Goal: Task Accomplishment & Management: Manage account settings

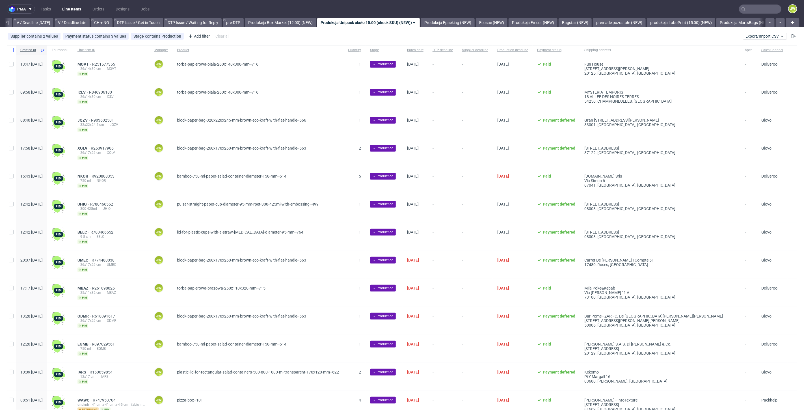
scroll to position [0, 730]
click at [11, 49] on input "checkbox" at bounding box center [11, 50] width 5 height 5
checkbox input "true"
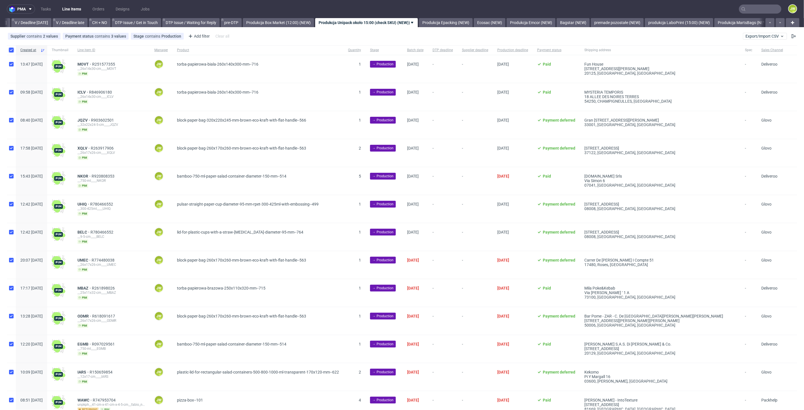
checkbox input "true"
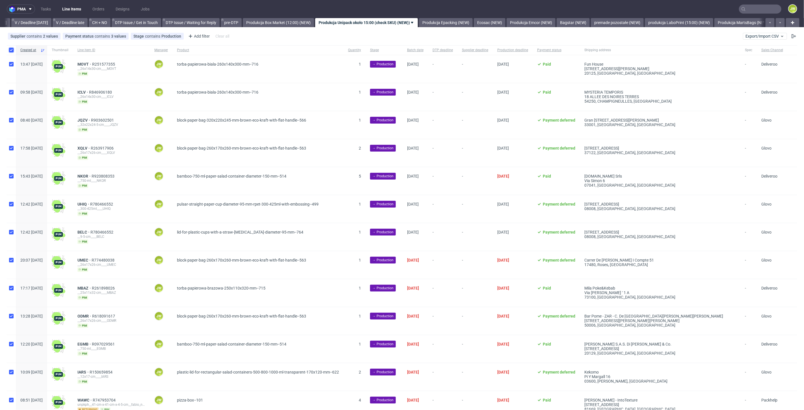
checkbox input "true"
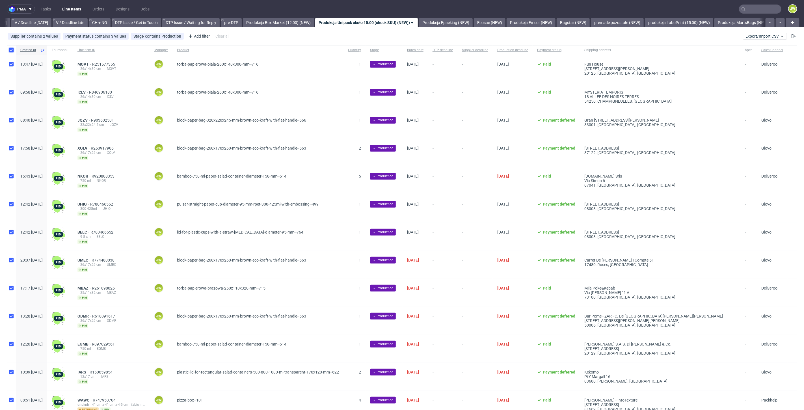
checkbox input "true"
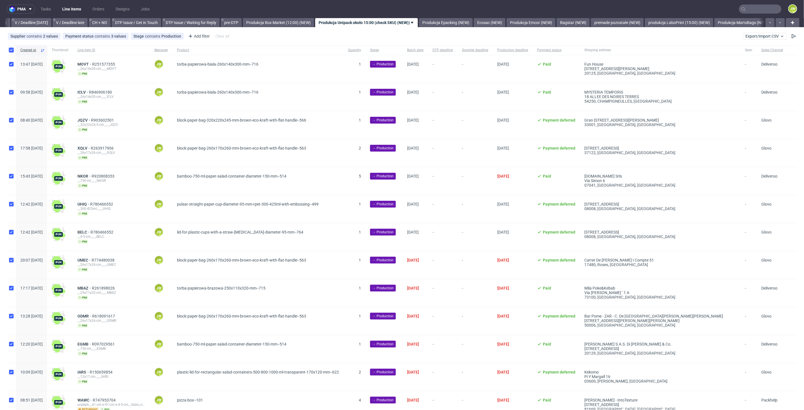
checkbox input "true"
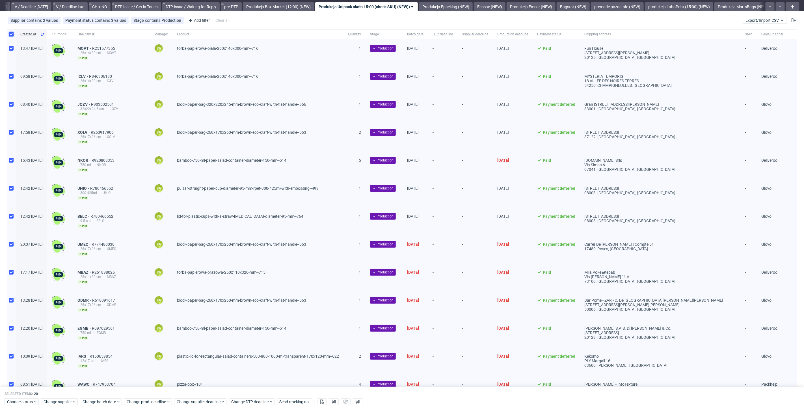
scroll to position [0, 0]
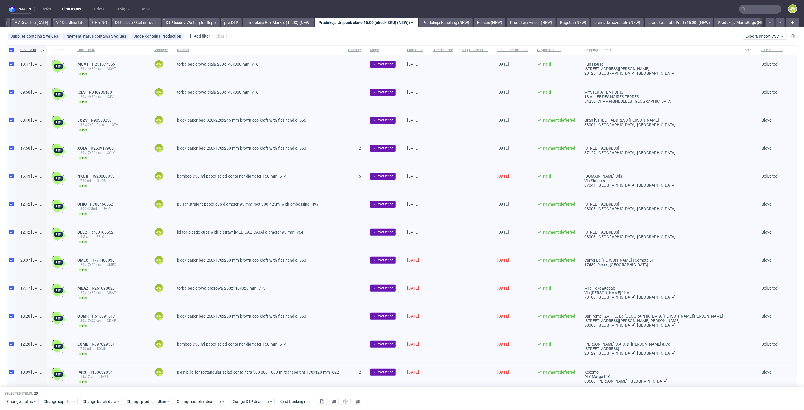
click at [102, 406] on div "Selected items: 20 Change status Change supplier Change batch date Change prod.…" at bounding box center [402, 398] width 804 height 23
click at [102, 399] on span "Change batch date" at bounding box center [100, 402] width 34 height 6
click at [138, 368] on span "29" at bounding box center [136, 368] width 5 height 6
click at [149, 392] on span "Save" at bounding box center [147, 391] width 9 height 4
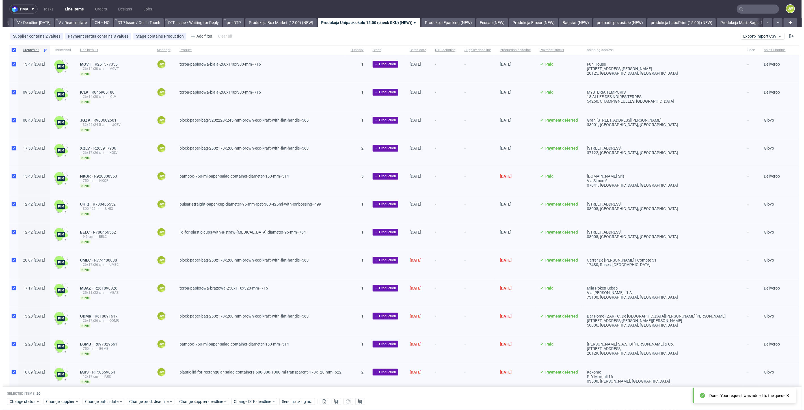
scroll to position [0, 730]
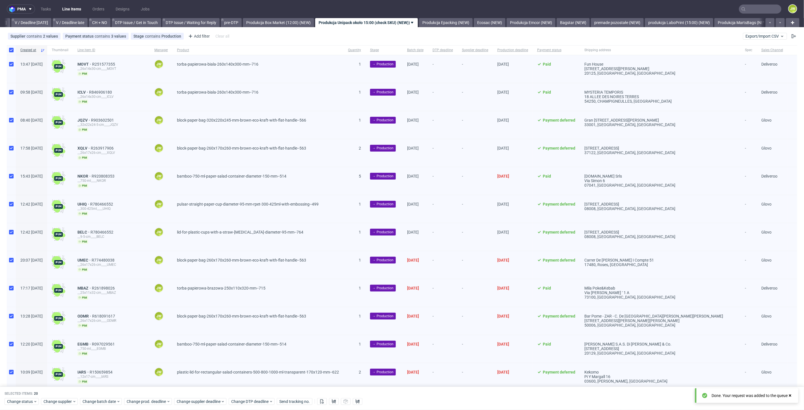
click at [148, 398] on div "Change status Change supplier Change batch date Change prod. deadline Change su…" at bounding box center [402, 401] width 795 height 8
click at [146, 403] on span "Change prod. deadline" at bounding box center [147, 402] width 40 height 6
click at [143, 376] on span "1" at bounding box center [143, 377] width 2 height 6
click at [188, 387] on button "Save" at bounding box center [191, 390] width 14 height 9
click at [191, 399] on div "Change status Change supplier Change batch date Change prod. deadline Change su…" at bounding box center [402, 401] width 795 height 8
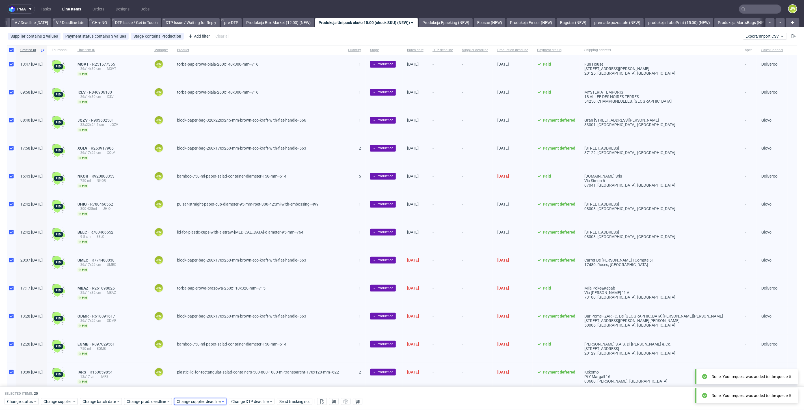
click at [194, 403] on span "Change supplier deadline" at bounding box center [199, 402] width 44 height 6
click at [194, 379] on span "1" at bounding box center [193, 377] width 2 height 6
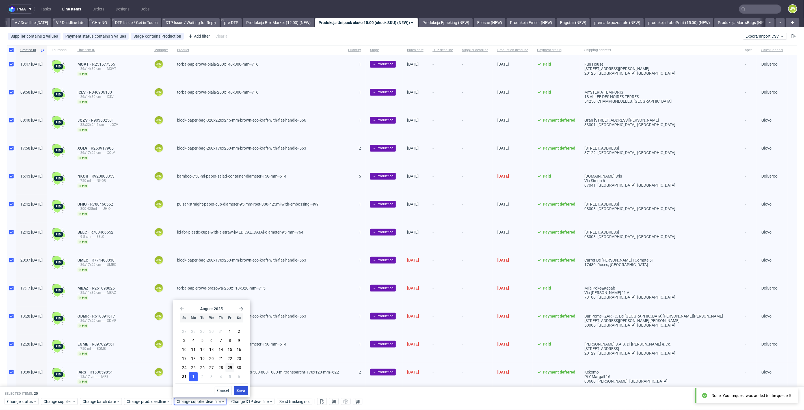
click at [243, 392] on span "Save" at bounding box center [241, 391] width 9 height 4
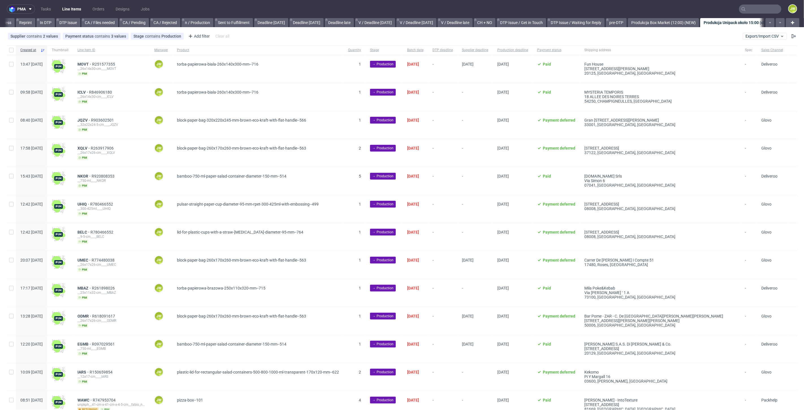
scroll to position [0, 651]
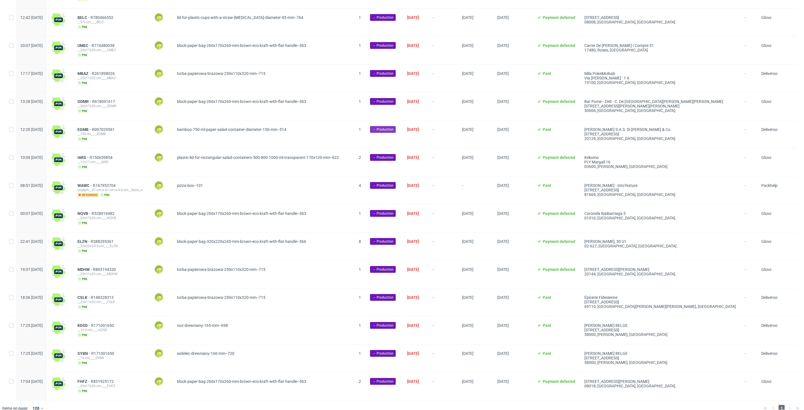
scroll to position [219, 0]
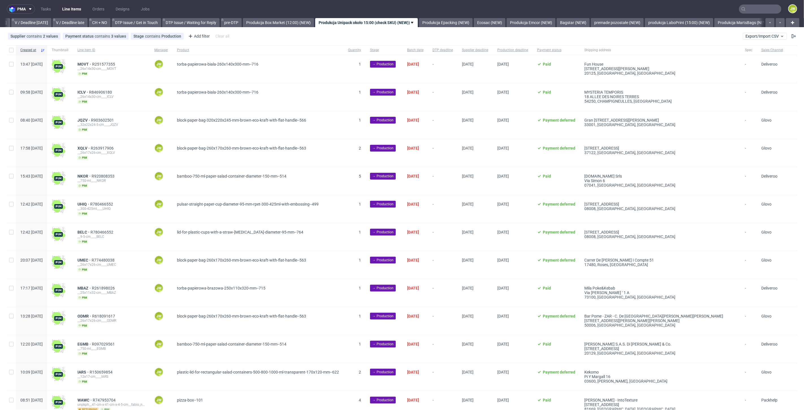
click at [11, 52] on div at bounding box center [11, 50] width 9 height 10
checkbox input "true"
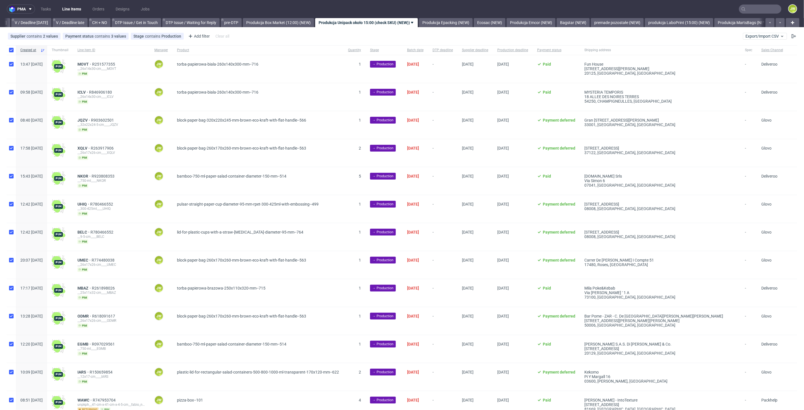
checkbox input "true"
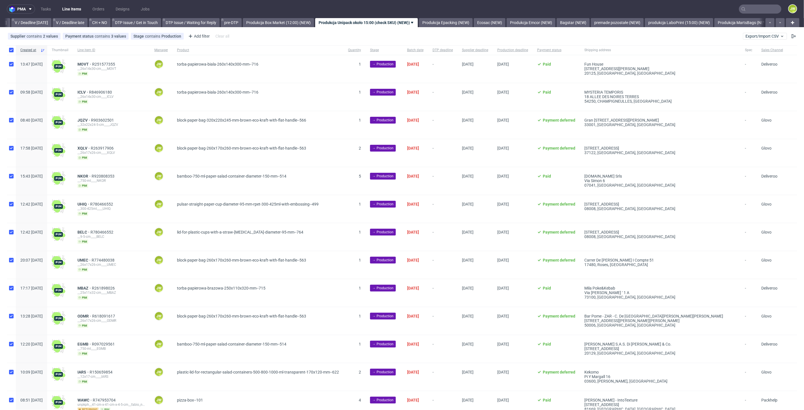
checkbox input "true"
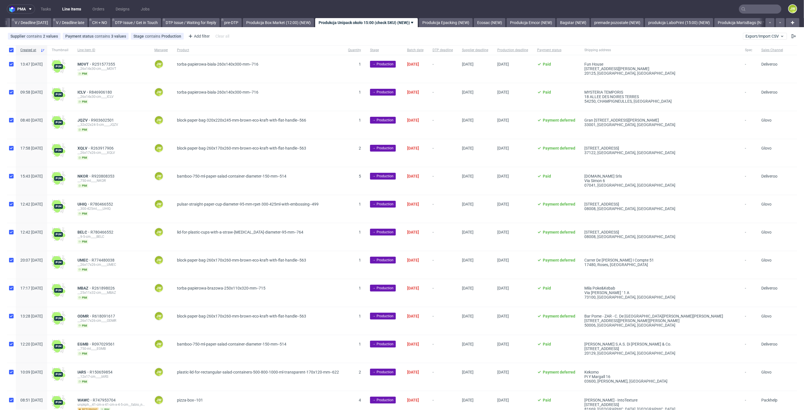
checkbox input "true"
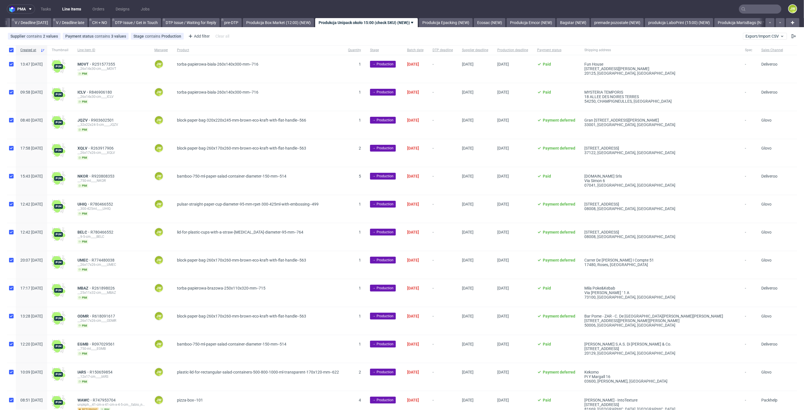
checkbox input "true"
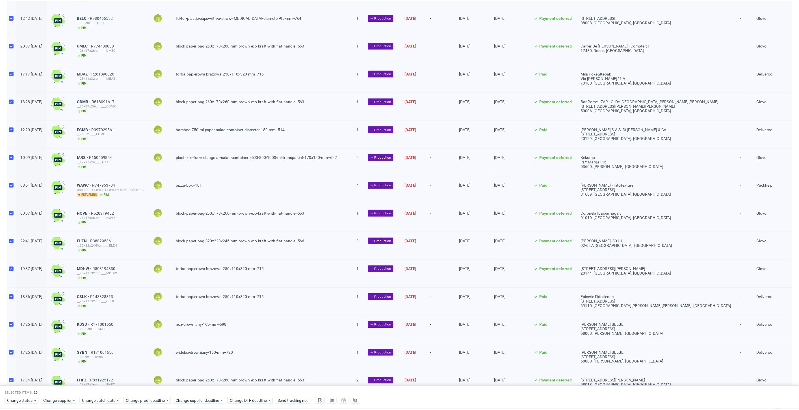
scroll to position [242, 0]
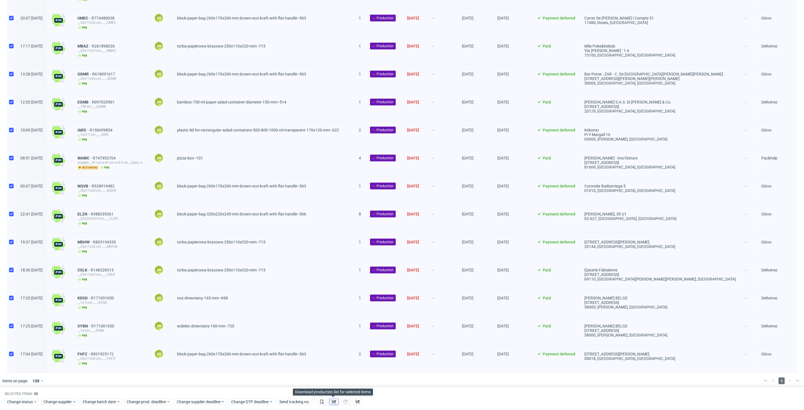
click at [333, 401] on icon at bounding box center [334, 401] width 5 height 5
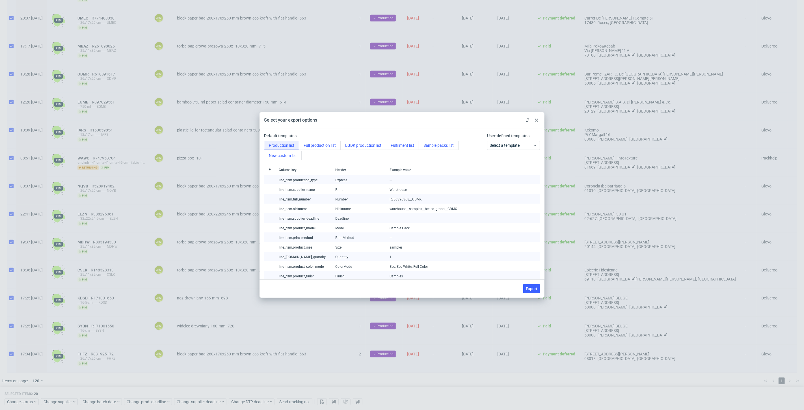
click at [532, 290] on span "Export" at bounding box center [532, 289] width 12 height 4
checkbox input "false"
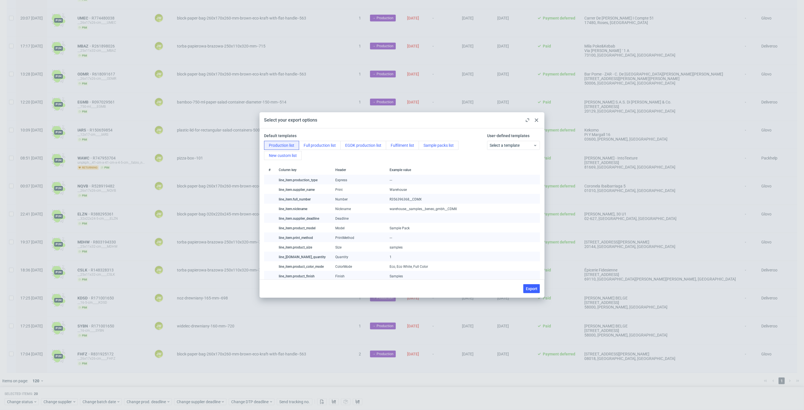
checkbox input "false"
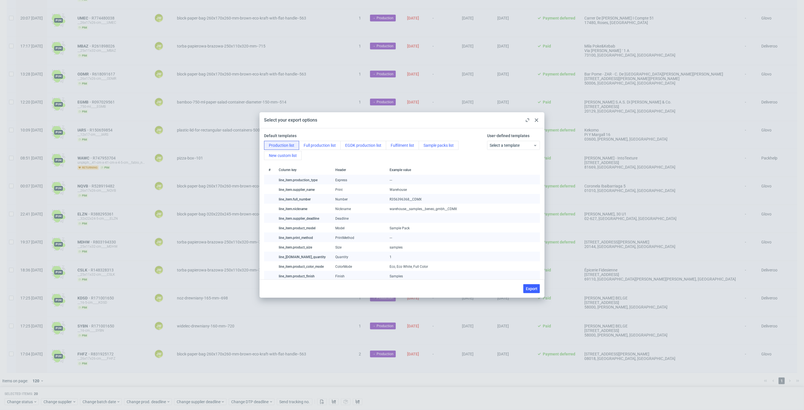
checkbox input "false"
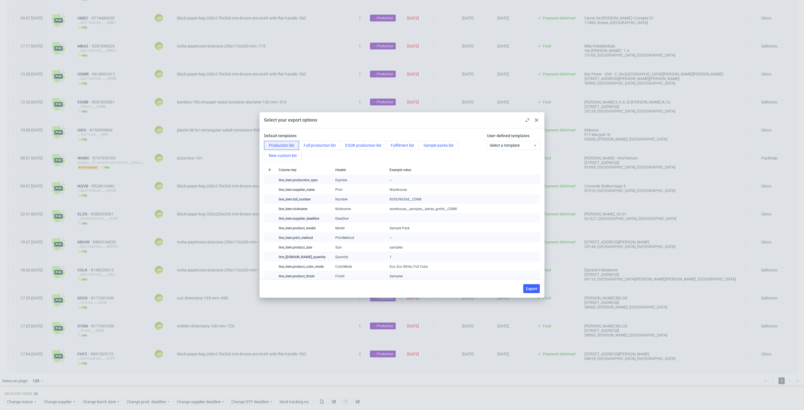
checkbox input "false"
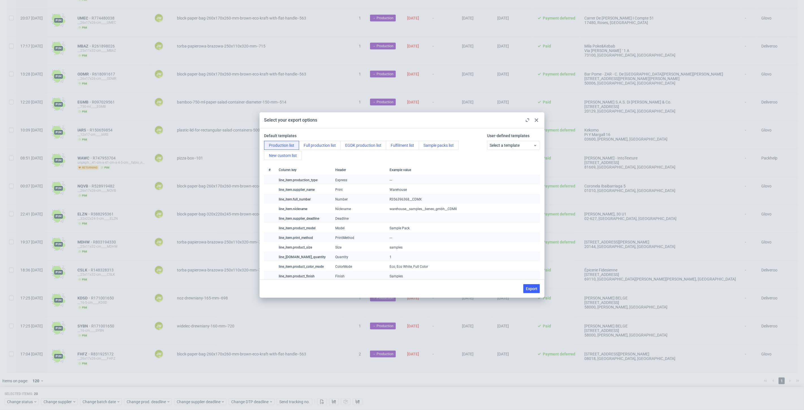
checkbox input "false"
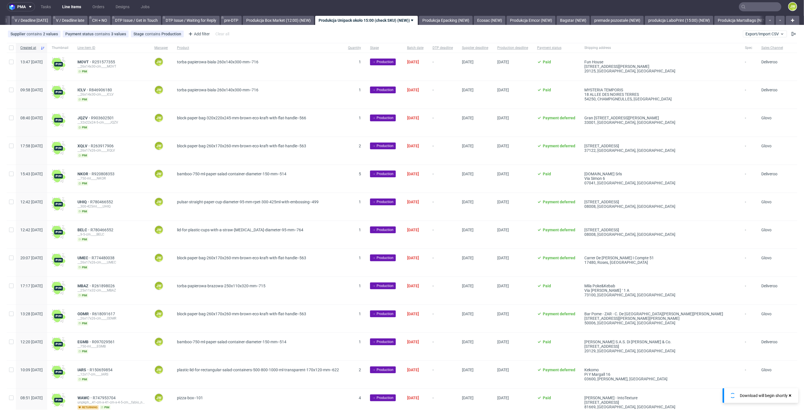
scroll to position [0, 0]
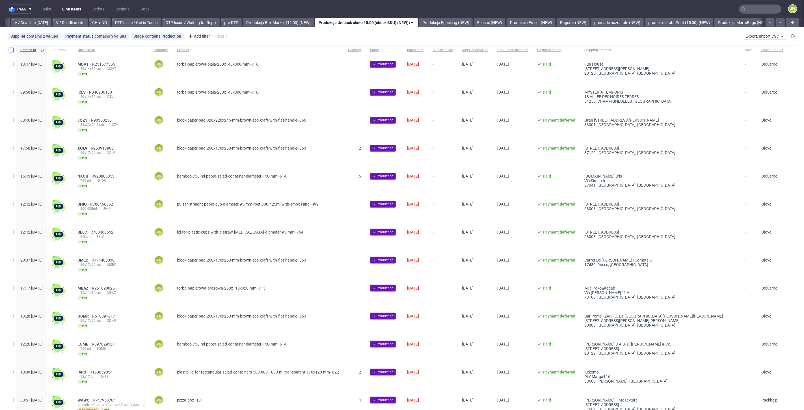
click at [13, 49] on input "checkbox" at bounding box center [11, 50] width 5 height 5
checkbox input "true"
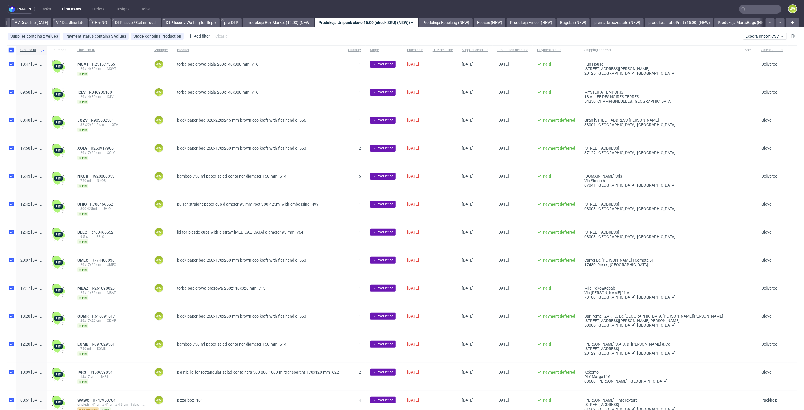
checkbox input "true"
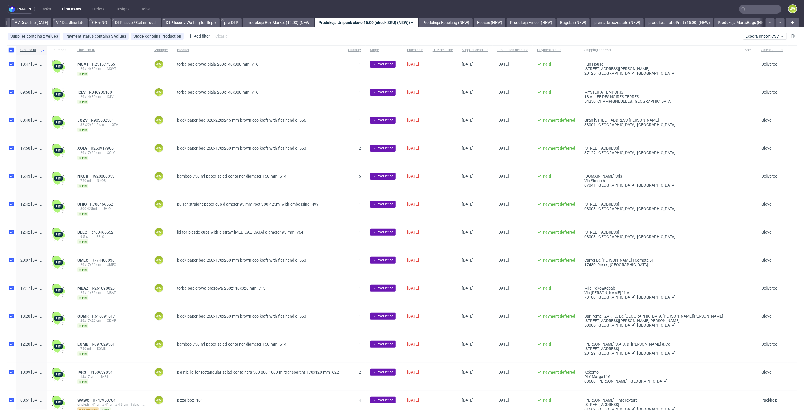
checkbox input "true"
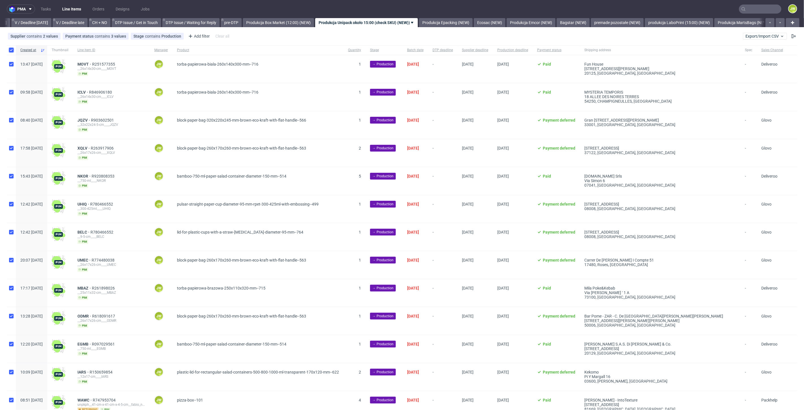
checkbox input "true"
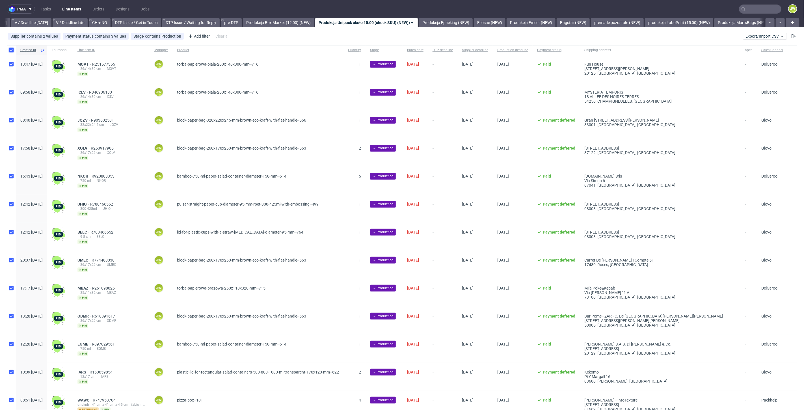
checkbox input "true"
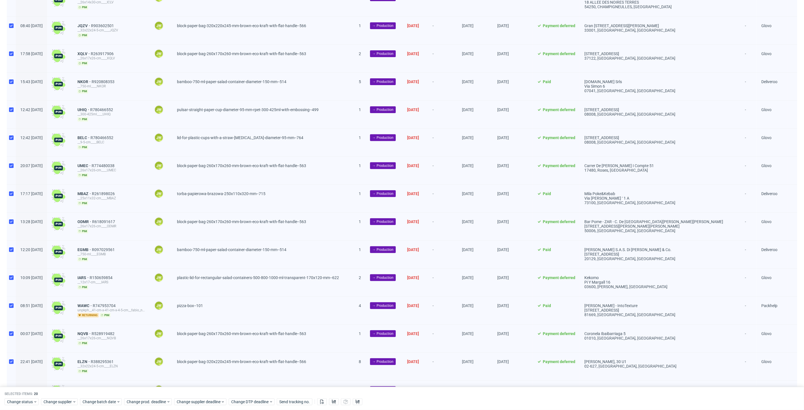
scroll to position [220, 0]
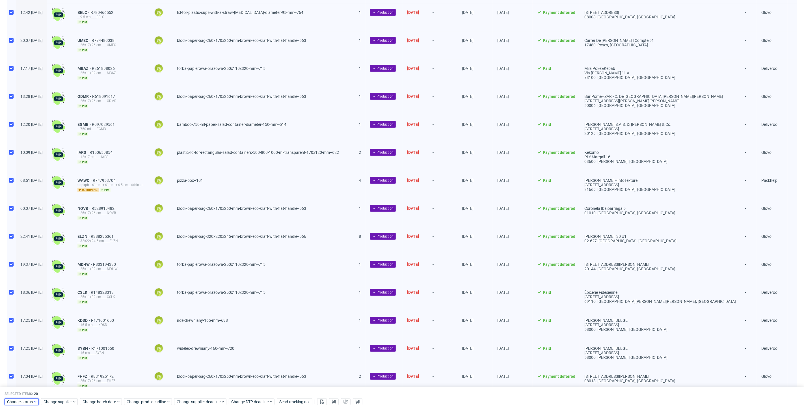
click at [28, 401] on span "Change status" at bounding box center [20, 402] width 26 height 6
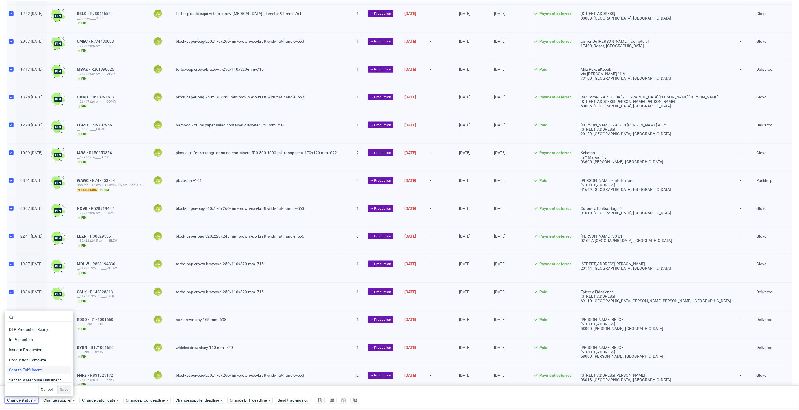
scroll to position [74, 0]
click at [15, 338] on span "In Production" at bounding box center [21, 338] width 29 height 8
click at [59, 394] on button "Save" at bounding box center [65, 390] width 14 height 9
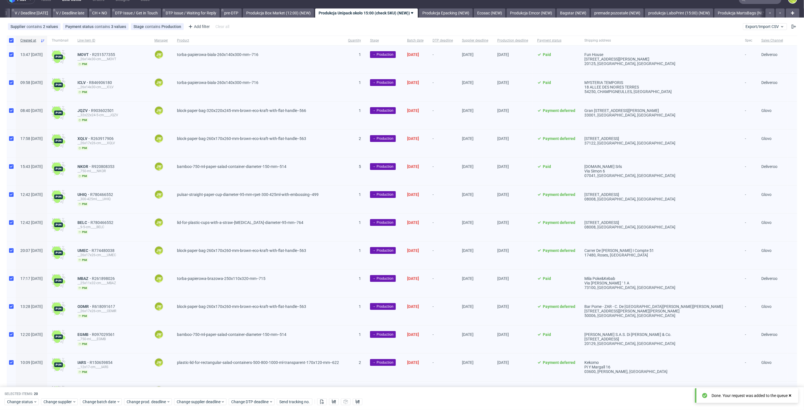
scroll to position [0, 0]
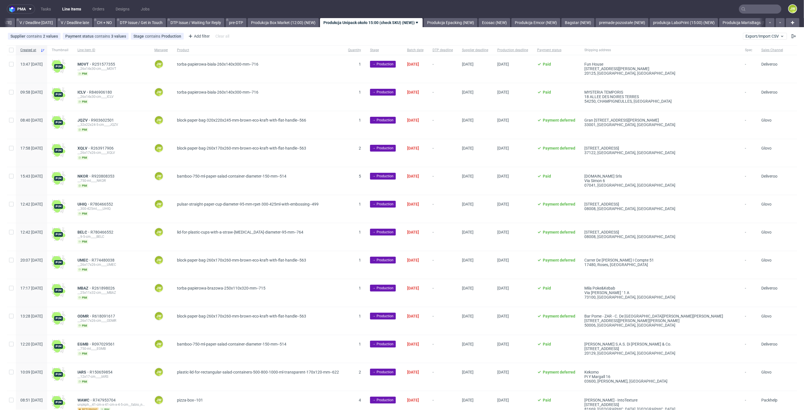
scroll to position [0, 730]
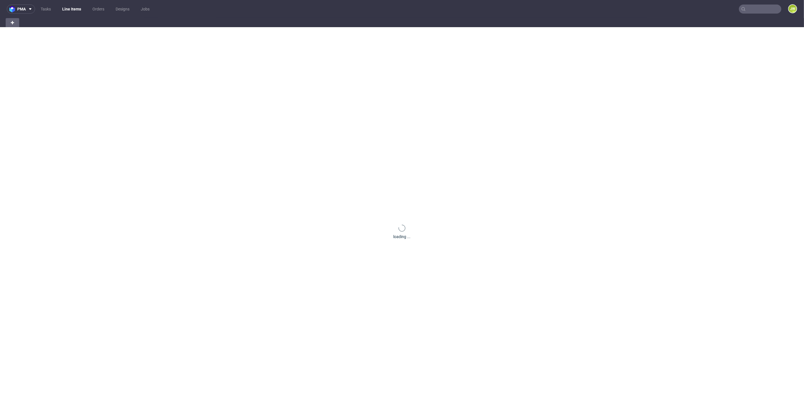
scroll to position [0, 16]
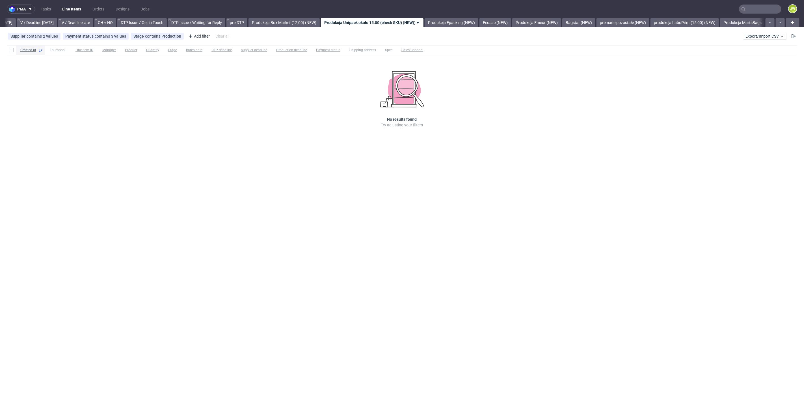
scroll to position [0, 728]
click at [366, 222] on div "pma Tasks Line Items Orders Designs Jobs JW All DTP Late Shipped Shipments DTP …" at bounding box center [402, 205] width 804 height 410
